Goal: Task Accomplishment & Management: Complete application form

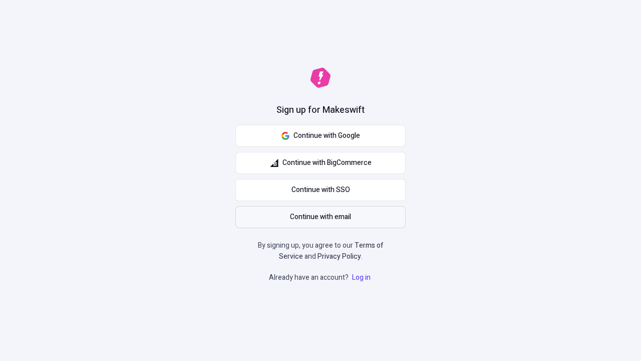
click at [320, 217] on span "Continue with email" at bounding box center [320, 216] width 61 height 11
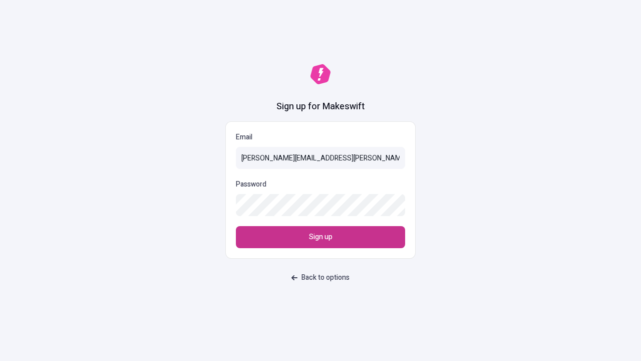
click at [320, 237] on span "Sign up" at bounding box center [321, 236] width 24 height 11
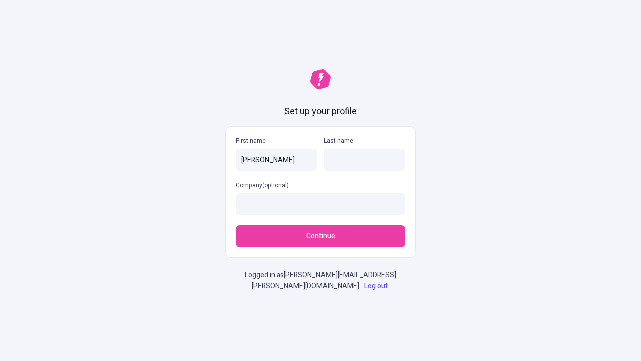
type input "[PERSON_NAME]"
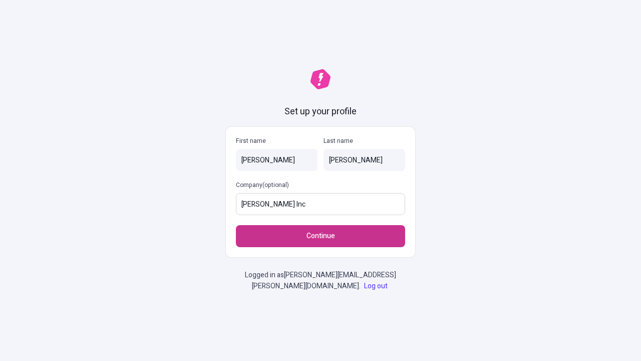
type input "[PERSON_NAME] Inc"
click at [320, 236] on span "Continue" at bounding box center [320, 235] width 29 height 11
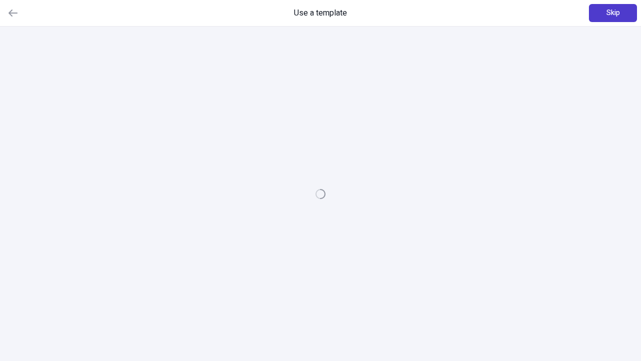
click at [613, 13] on span "Skip" at bounding box center [613, 13] width 14 height 11
